Goal: Information Seeking & Learning: Learn about a topic

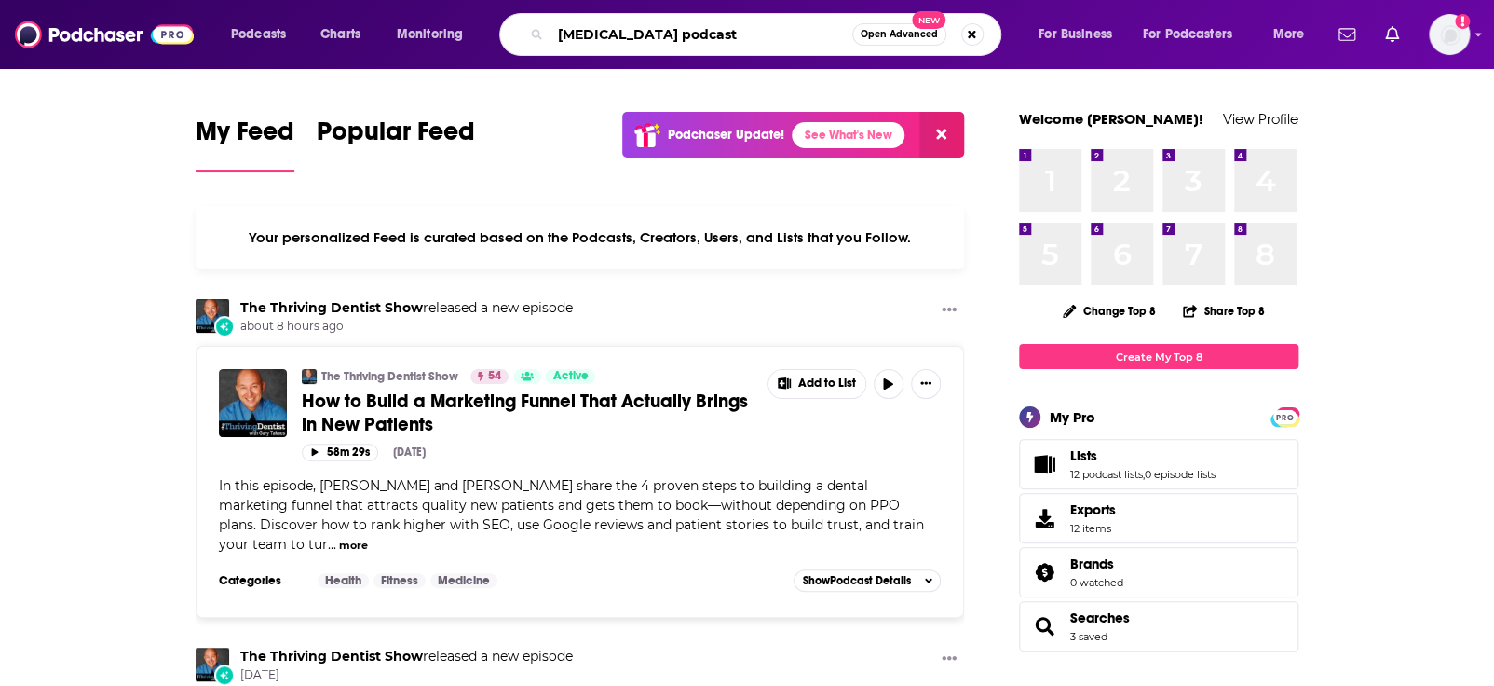
type input "[MEDICAL_DATA] podcast"
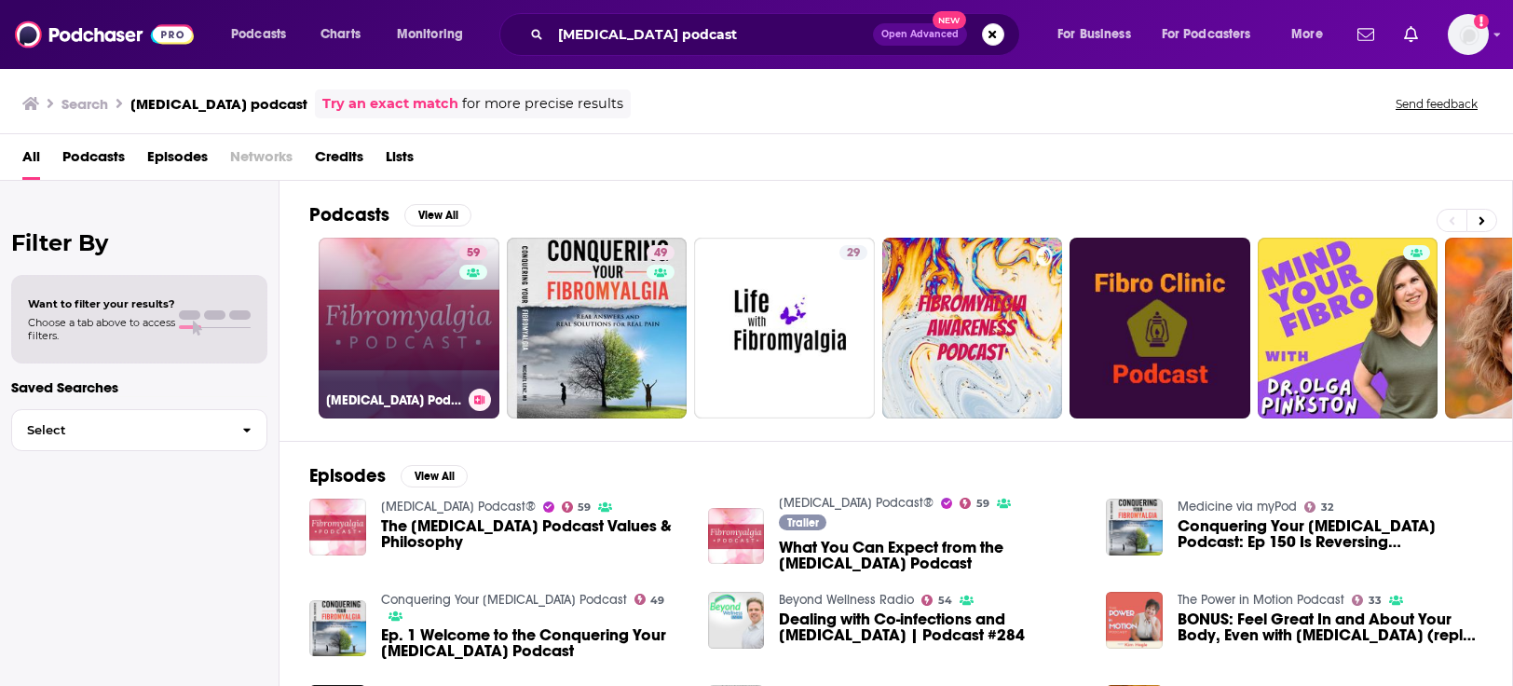
click at [447, 307] on link "59 [MEDICAL_DATA] Podcast®" at bounding box center [409, 328] width 181 height 181
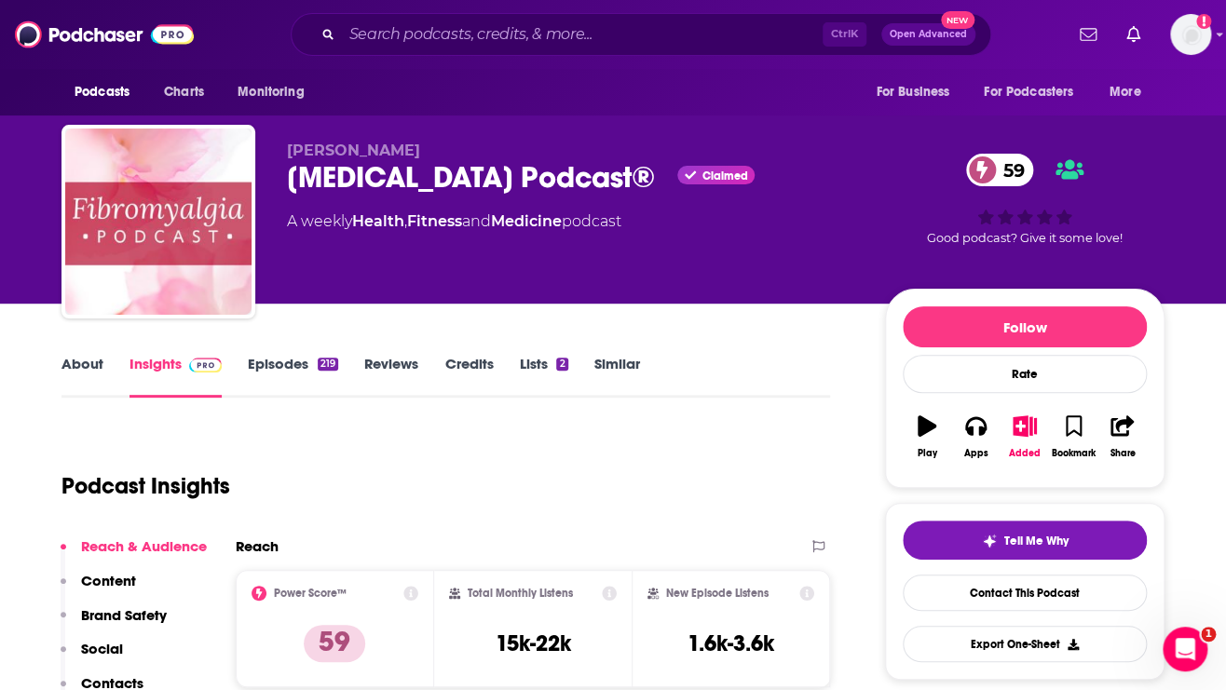
drag, startPoint x: 17, startPoint y: 493, endPoint x: 26, endPoint y: 511, distance: 20.0
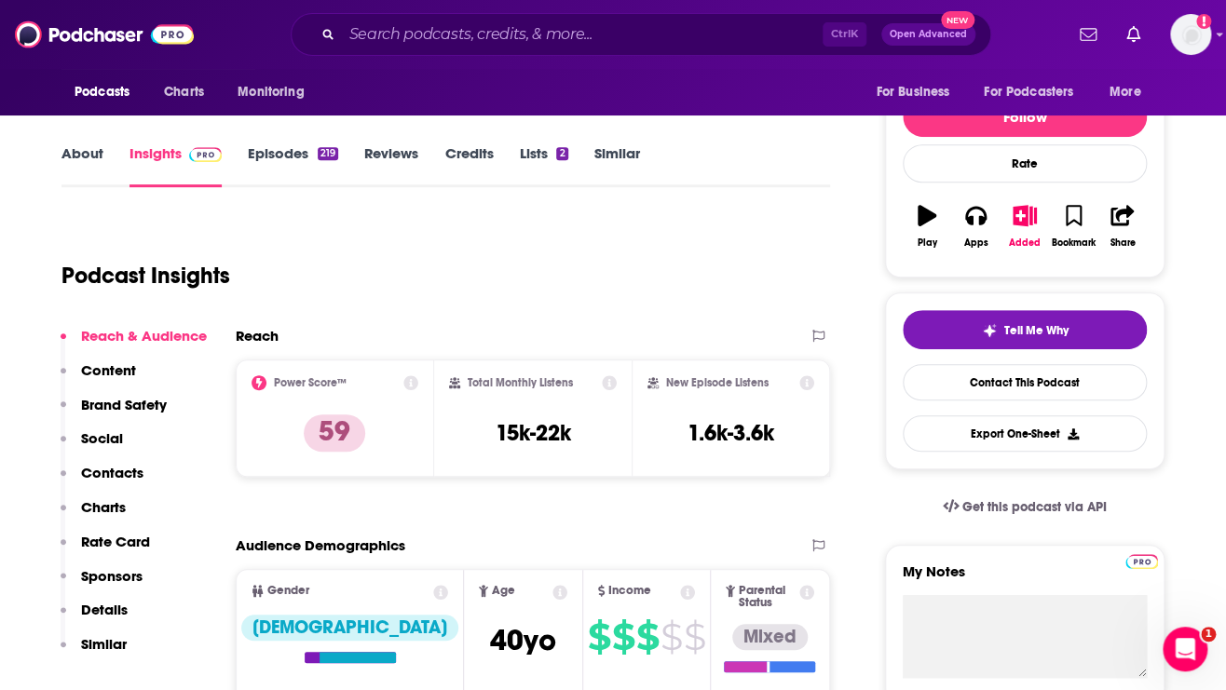
scroll to position [248, 0]
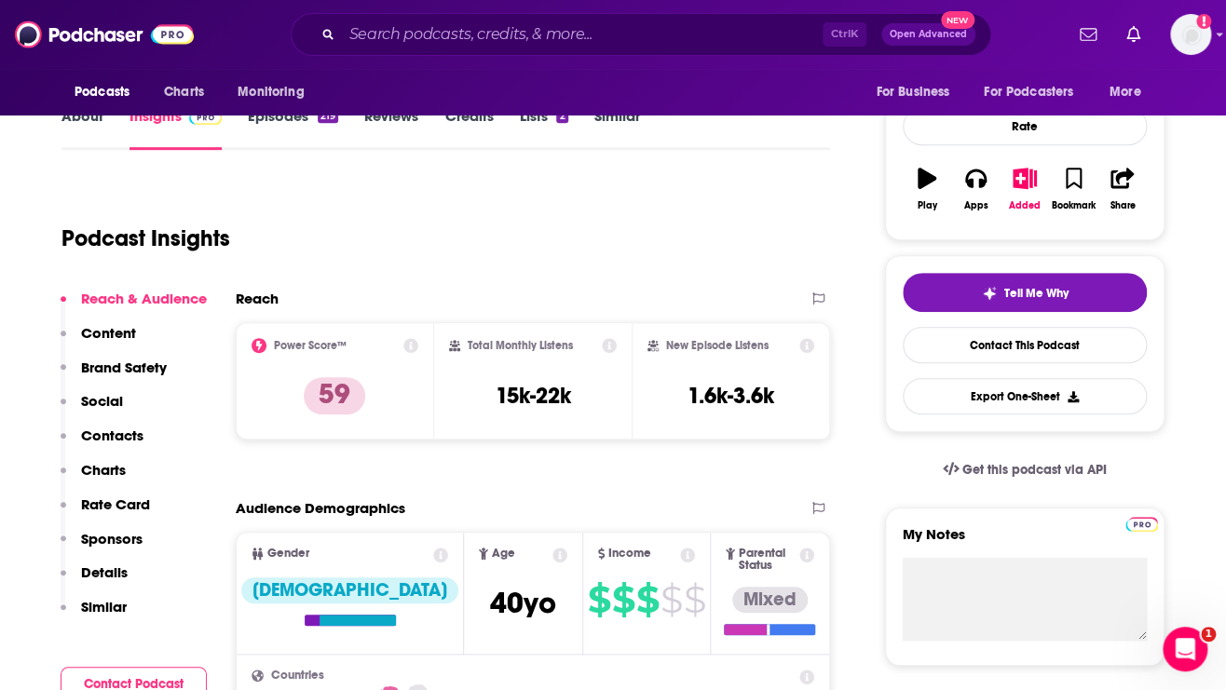
drag, startPoint x: 7, startPoint y: 443, endPoint x: 246, endPoint y: 419, distance: 240.6
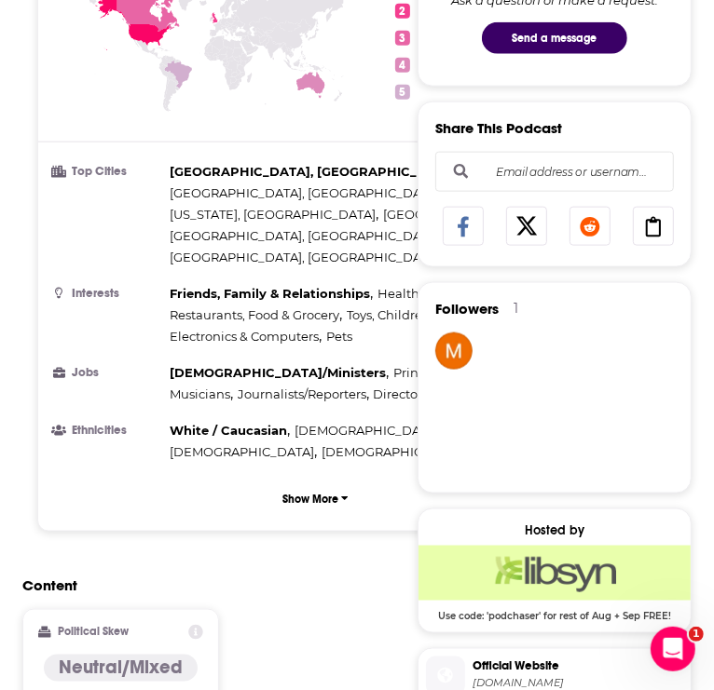
scroll to position [993, 0]
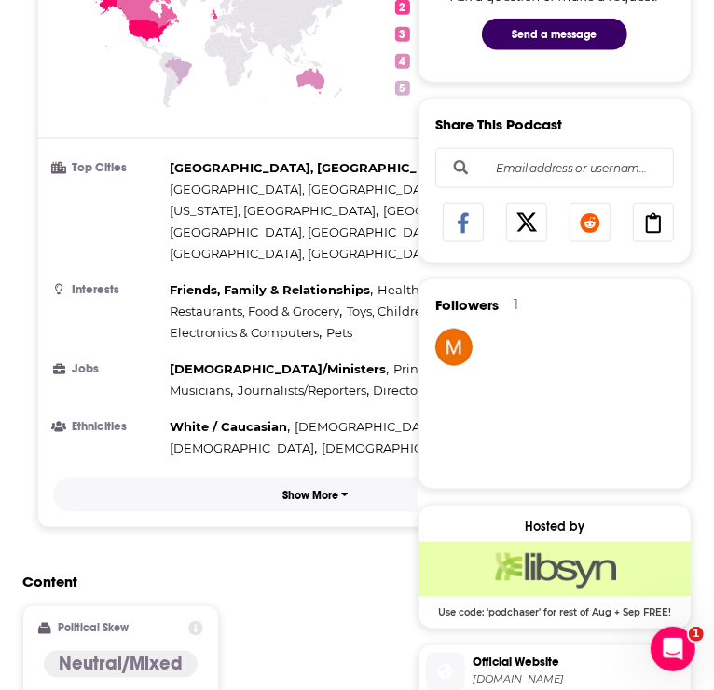
click at [291, 496] on button "Show More" at bounding box center [315, 495] width 525 height 34
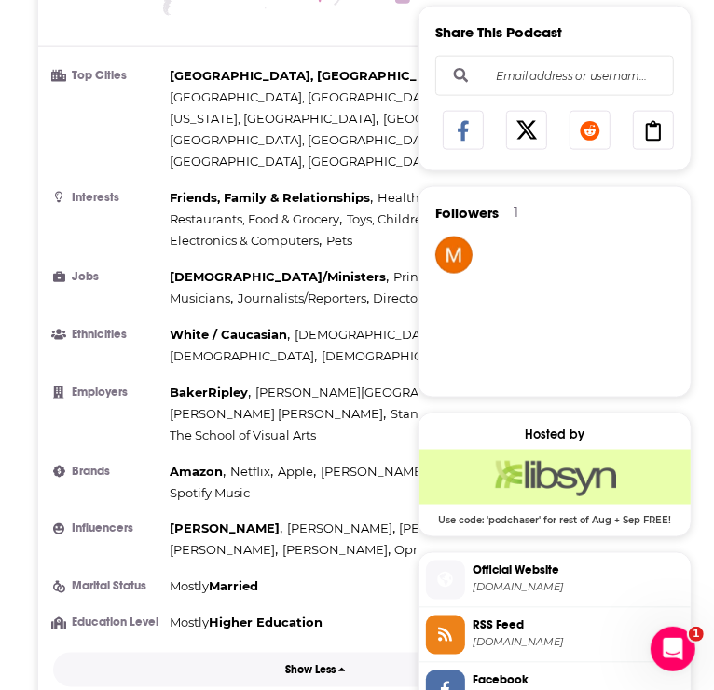
scroll to position [1118, 0]
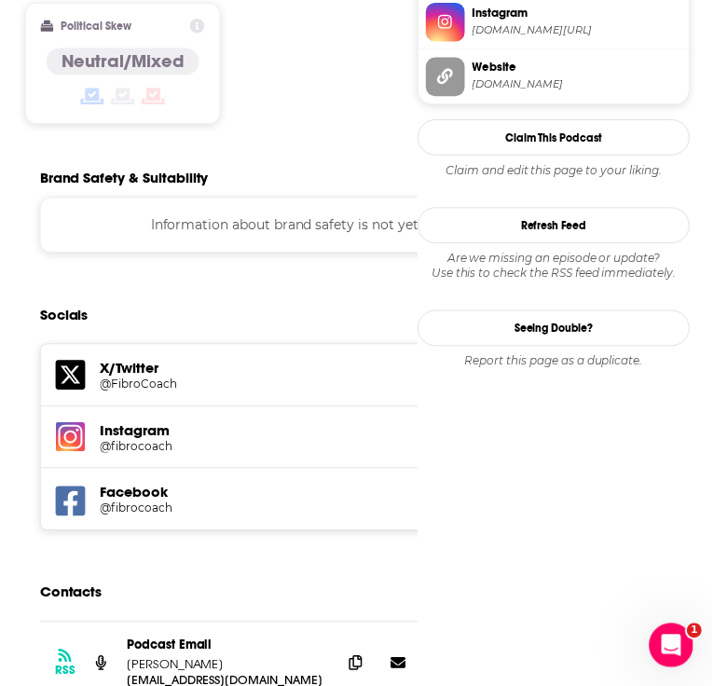
scroll to position [2236, 0]
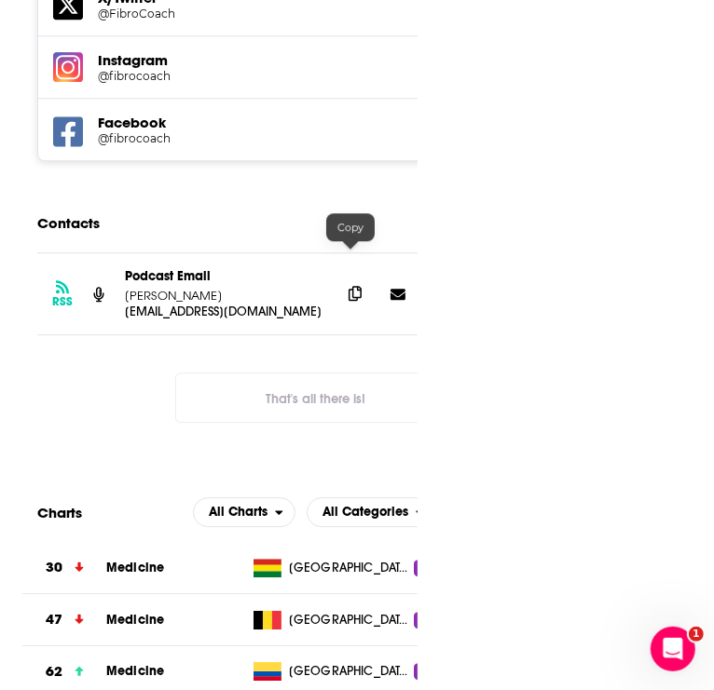
click at [357, 286] on icon at bounding box center [354, 293] width 13 height 15
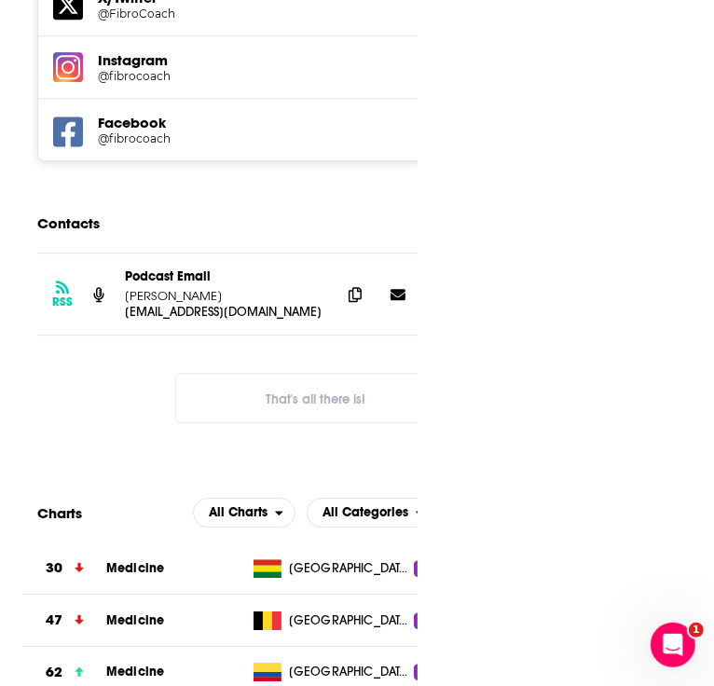
click at [116, 373] on div "RSS Podcast Email [PERSON_NAME] [EMAIL_ADDRESS][DOMAIN_NAME] [EMAIL_ADDRESS][DO…" at bounding box center [315, 352] width 586 height 200
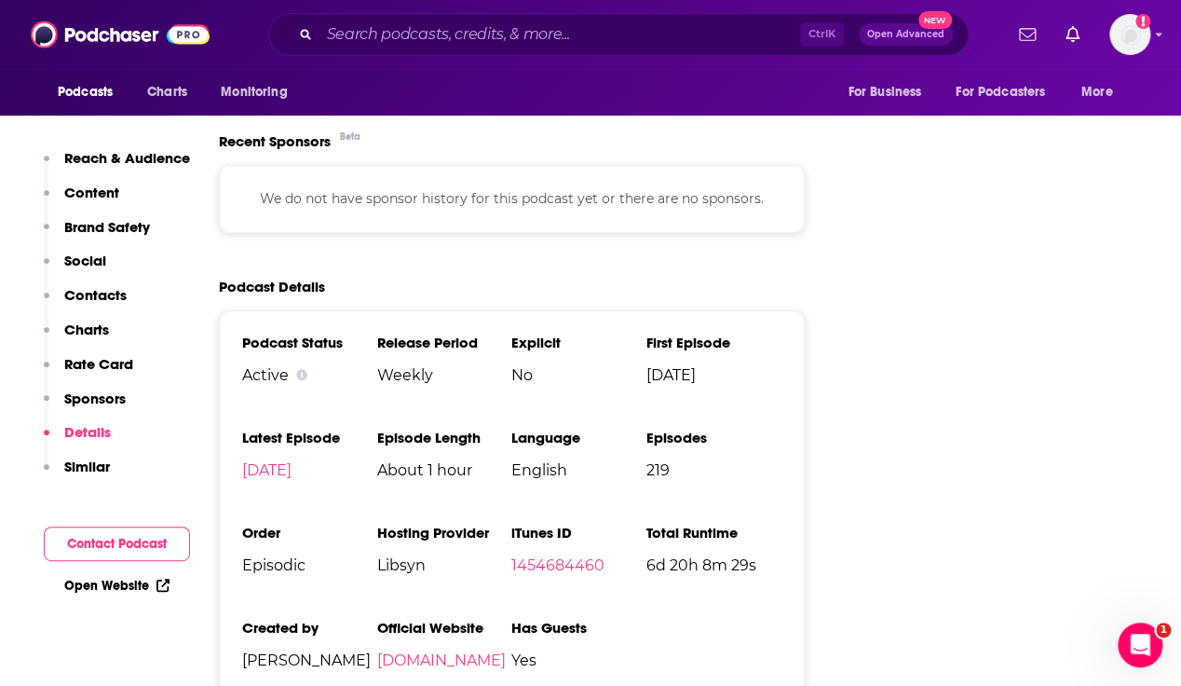
scroll to position [3292, 0]
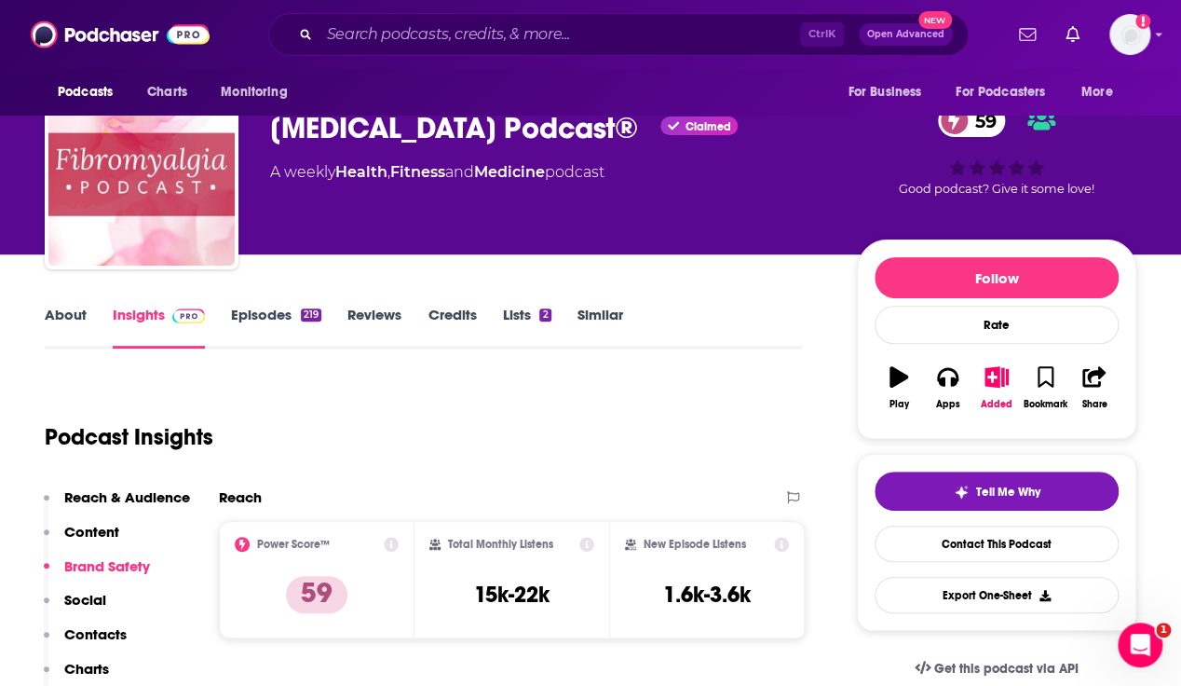
scroll to position [124, 0]
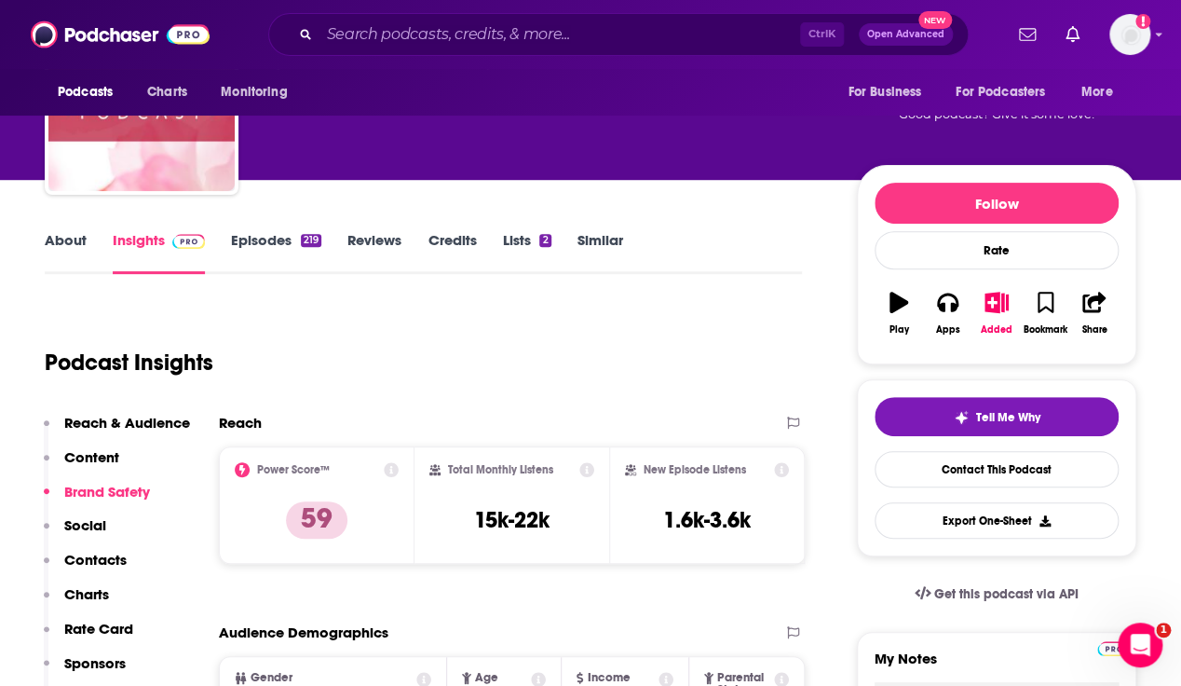
click at [56, 241] on link "About" at bounding box center [66, 252] width 42 height 43
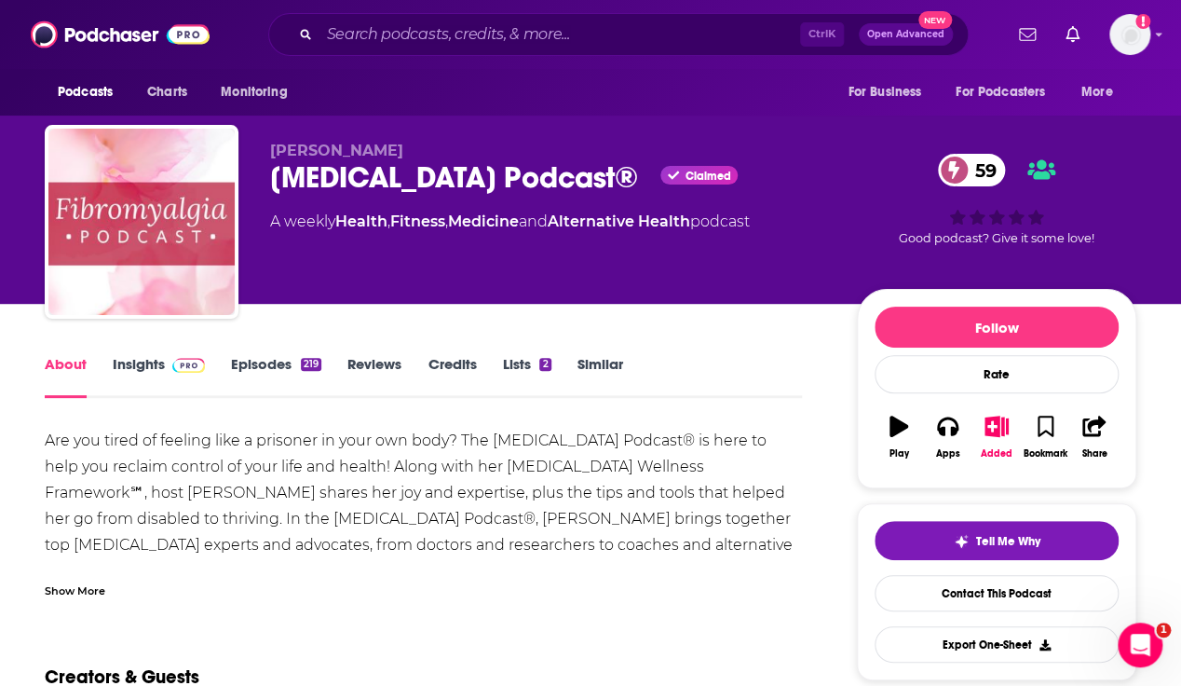
click at [75, 593] on div "Show More" at bounding box center [75, 589] width 61 height 18
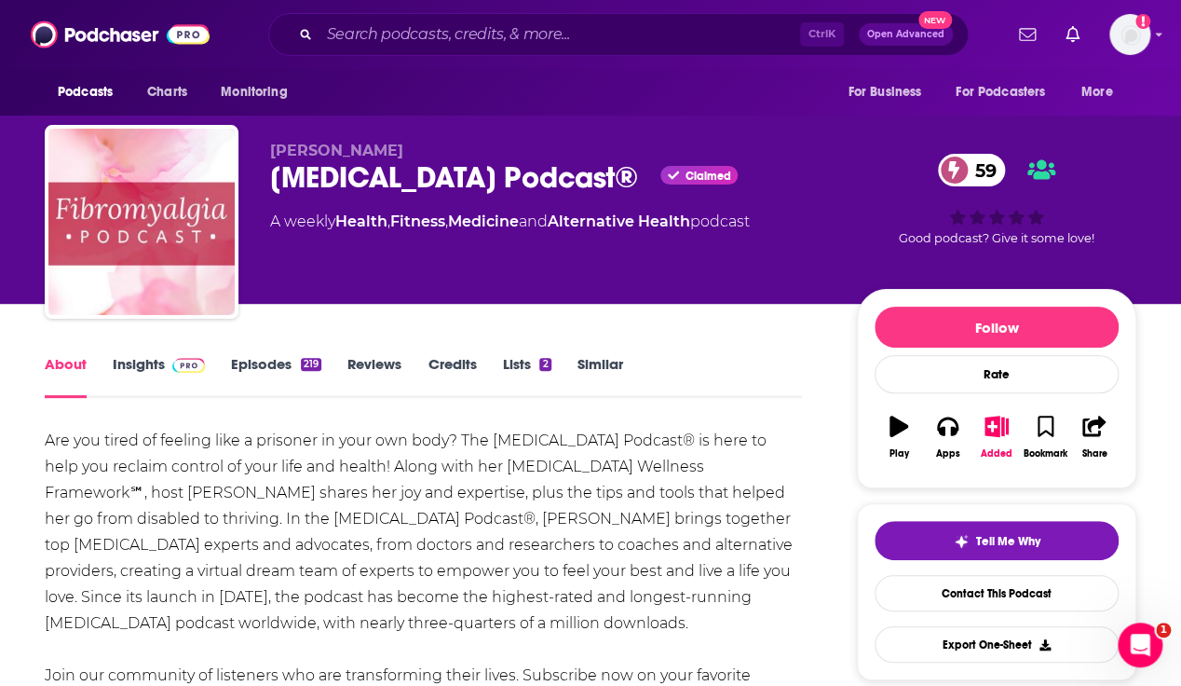
scroll to position [248, 0]
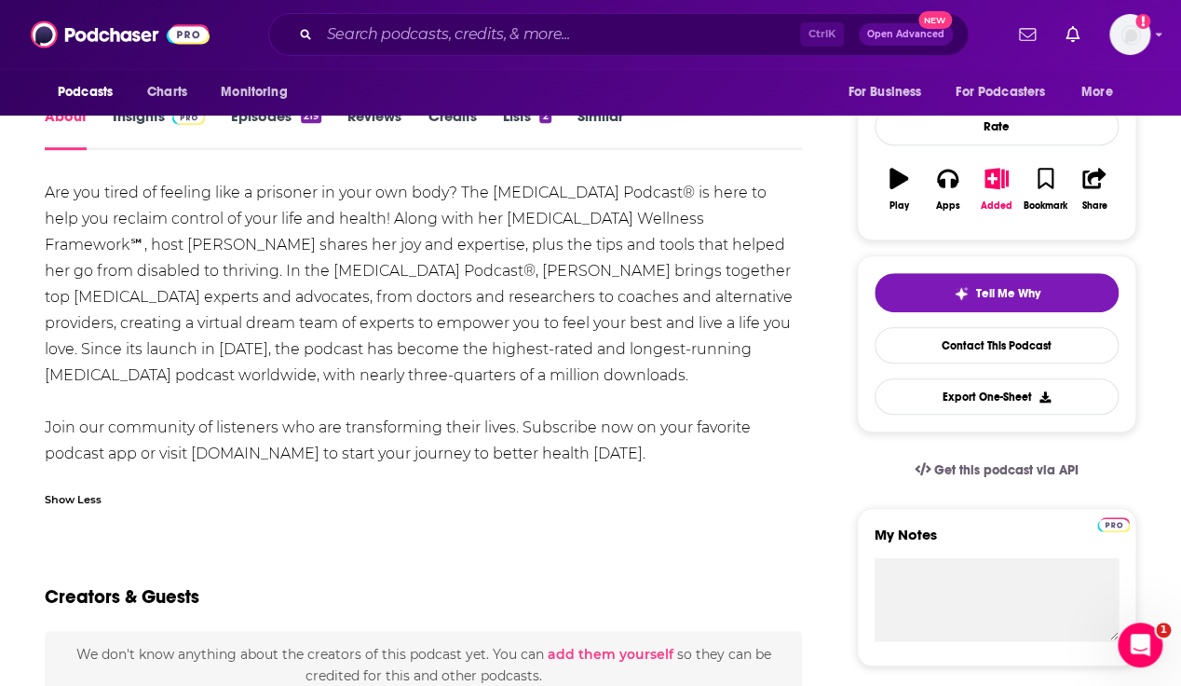
drag, startPoint x: 25, startPoint y: 154, endPoint x: 285, endPoint y: 93, distance: 266.9
